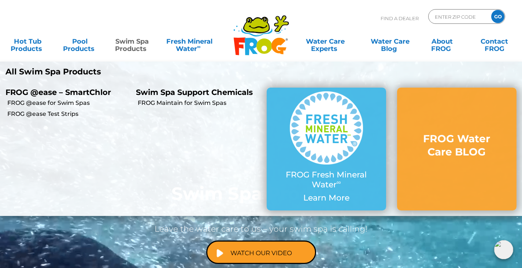
click at [138, 45] on link "Swim Spa Products" at bounding box center [132, 41] width 41 height 15
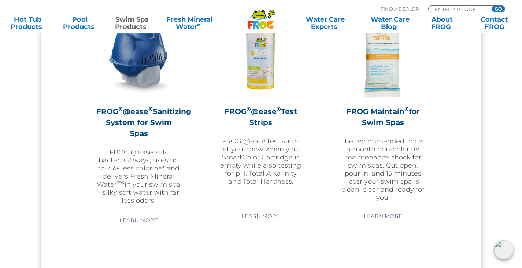
scroll to position [696, 0]
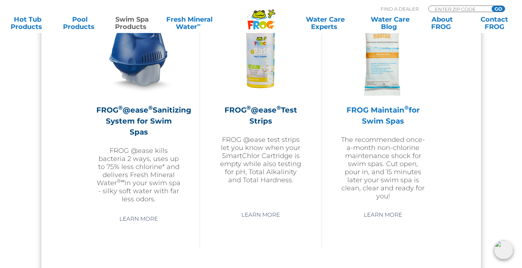
click at [384, 110] on h2 "FROG Maintain ® for Swim Spas" at bounding box center [382, 115] width 85 height 22
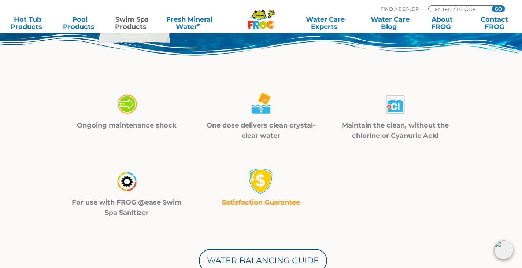
scroll to position [110, 0]
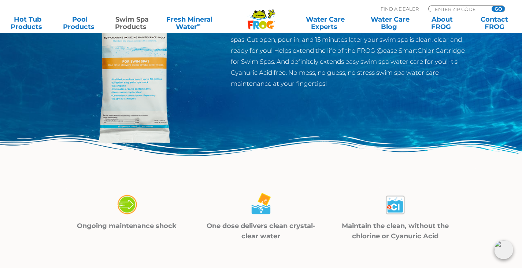
click at [133, 101] on img at bounding box center [136, 62] width 168 height 168
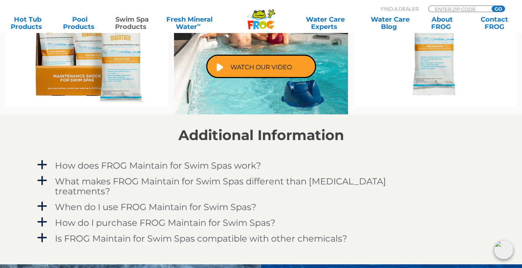
scroll to position [549, 0]
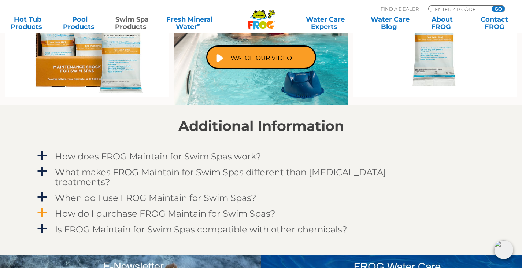
click at [43, 207] on span "a" at bounding box center [42, 212] width 11 height 11
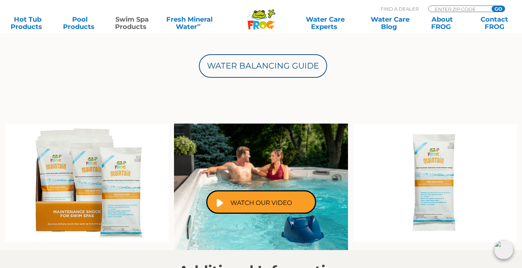
scroll to position [403, 0]
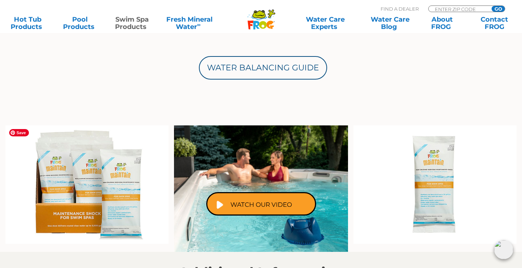
click at [83, 171] on img at bounding box center [86, 184] width 163 height 119
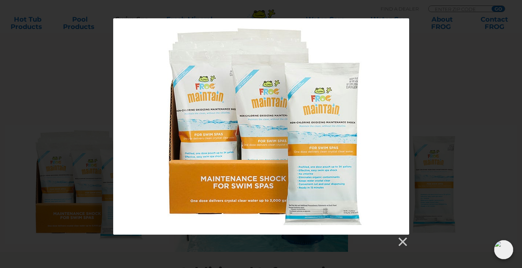
click at [282, 153] on div at bounding box center [261, 126] width 296 height 216
